Goal: Task Accomplishment & Management: Manage account settings

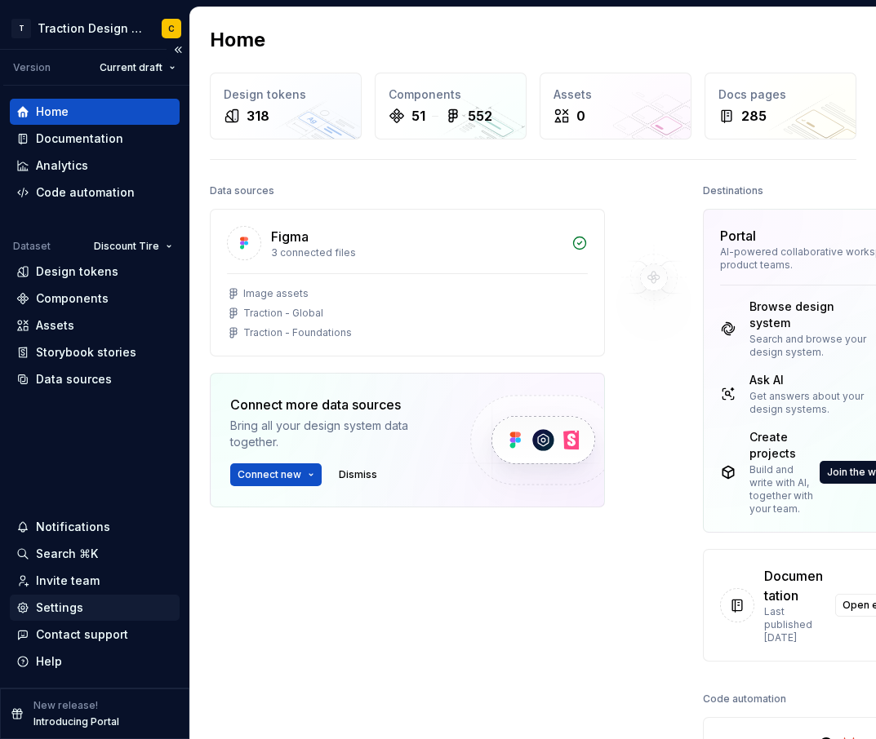
click at [51, 598] on div "Settings" at bounding box center [95, 608] width 170 height 26
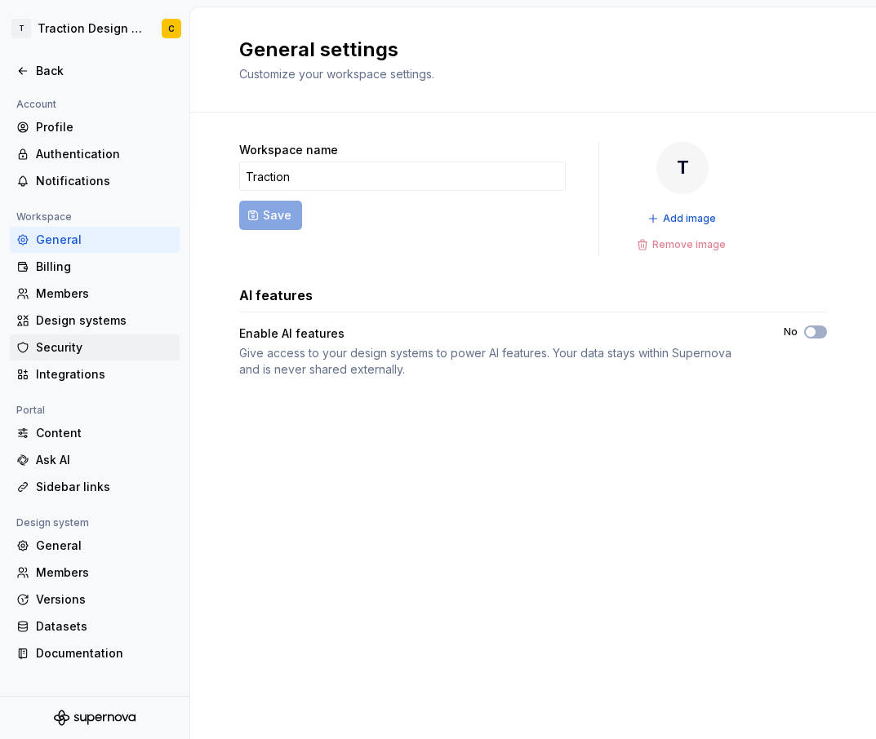
click at [48, 349] on div "Security" at bounding box center [104, 348] width 137 height 16
